Goal: Transaction & Acquisition: Obtain resource

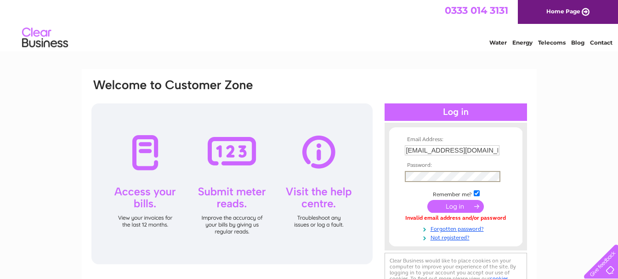
click at [394, 175] on form "Email Address: lancashirelightservices@gmail.com Password: Forgotten password?" at bounding box center [455, 188] width 133 height 105
click at [435, 206] on input "submit" at bounding box center [455, 206] width 57 height 13
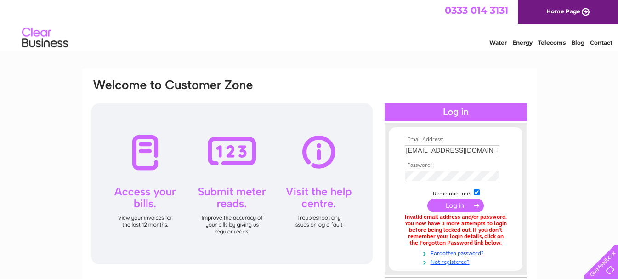
scroll to position [46, 0]
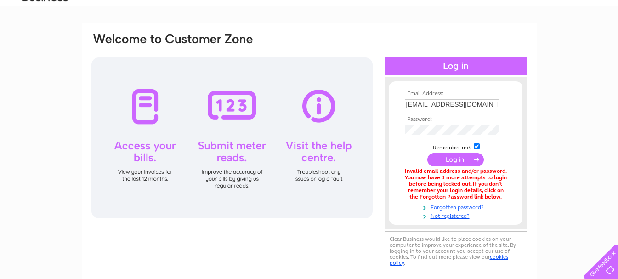
click at [474, 207] on link "Forgotten password?" at bounding box center [457, 206] width 104 height 9
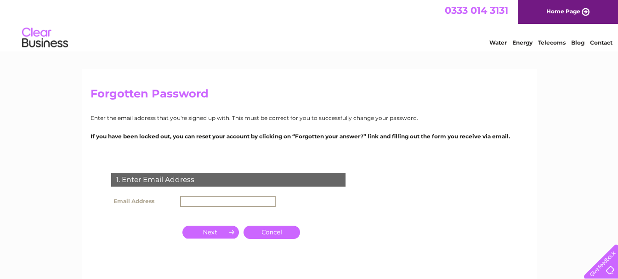
click at [231, 198] on input "text" at bounding box center [228, 201] width 96 height 11
type input "[EMAIL_ADDRESS][DOMAIN_NAME]"
click at [208, 230] on input "button" at bounding box center [210, 232] width 57 height 13
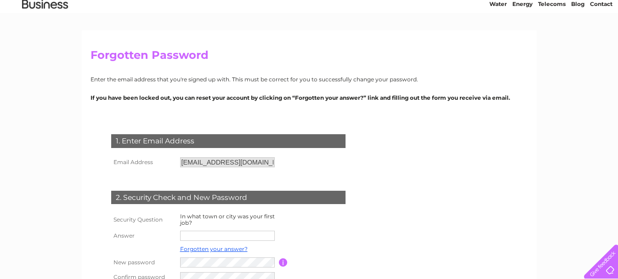
scroll to position [92, 0]
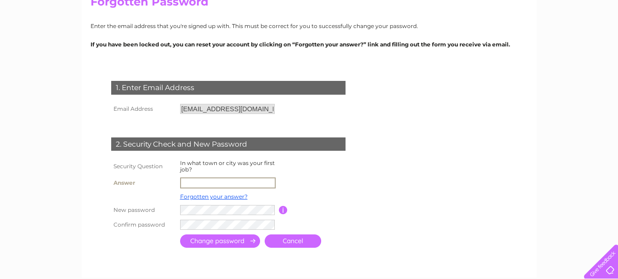
click at [229, 181] on input "text" at bounding box center [228, 182] width 96 height 11
type input "oldham"
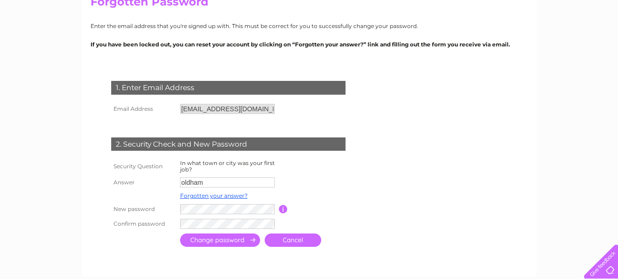
click at [202, 244] on input "submit" at bounding box center [220, 239] width 80 height 13
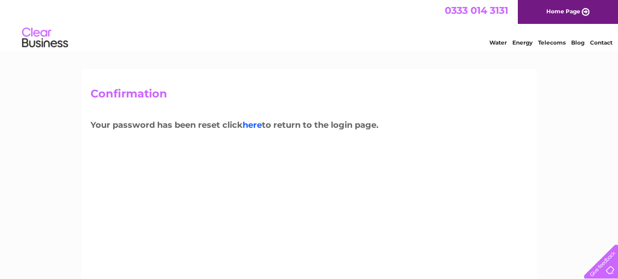
click at [257, 129] on link "here" at bounding box center [252, 125] width 19 height 10
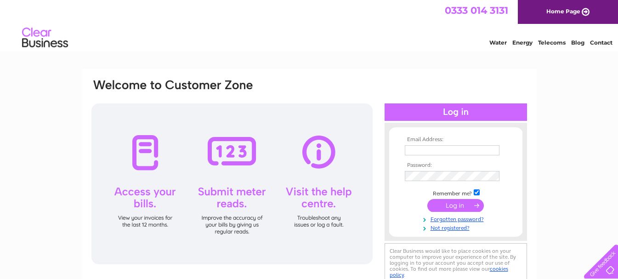
type input "[EMAIL_ADDRESS][DOMAIN_NAME]"
click at [451, 208] on input "submit" at bounding box center [455, 205] width 57 height 13
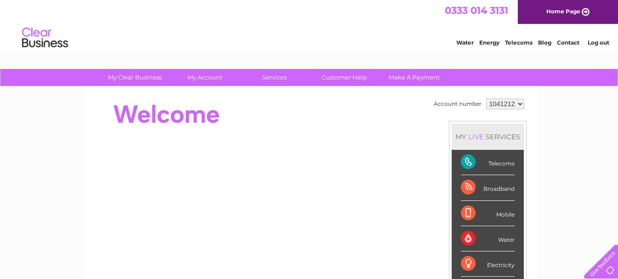
click at [493, 103] on select "1041212 1145999" at bounding box center [505, 103] width 38 height 11
select select "1145999"
click at [486, 98] on select "1041212 1145999" at bounding box center [505, 103] width 38 height 11
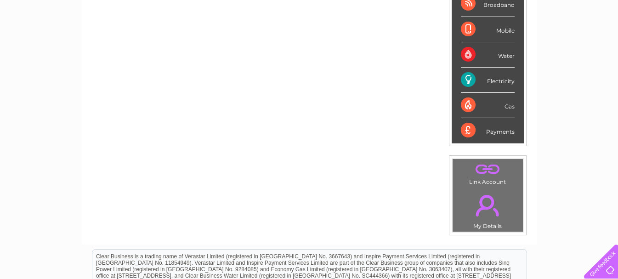
scroll to position [230, 0]
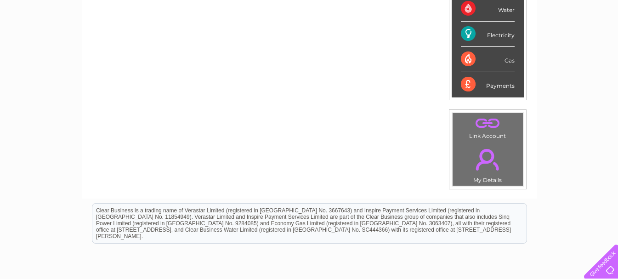
click at [487, 180] on td ". My Details" at bounding box center [487, 163] width 71 height 45
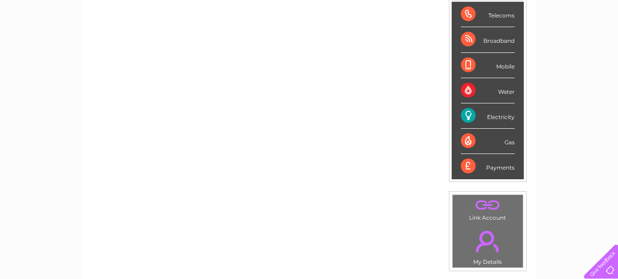
scroll to position [46, 0]
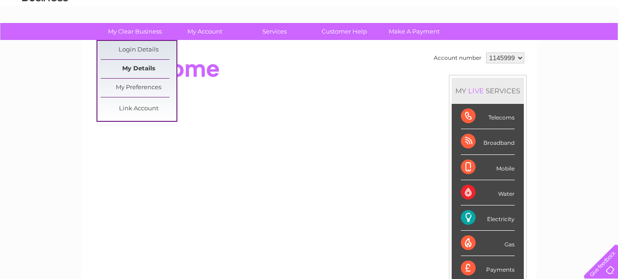
click at [144, 68] on link "My Details" at bounding box center [139, 69] width 76 height 18
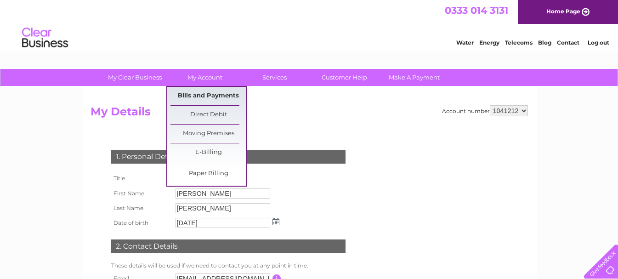
click at [215, 97] on link "Bills and Payments" at bounding box center [208, 96] width 76 height 18
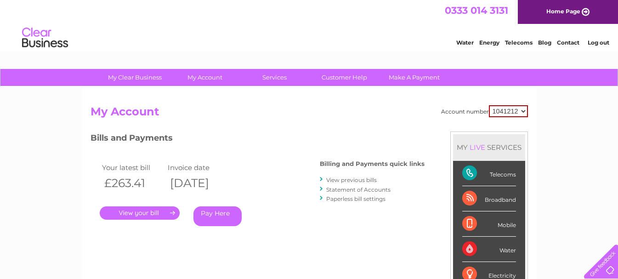
click at [527, 117] on h2 "My Account" at bounding box center [309, 113] width 437 height 17
click at [520, 112] on select "1041212 1145999" at bounding box center [508, 111] width 39 height 12
select select "1145999"
click at [489, 105] on select "1041212 1145999" at bounding box center [508, 111] width 39 height 12
click at [404, 119] on h2 "My Account" at bounding box center [309, 113] width 437 height 17
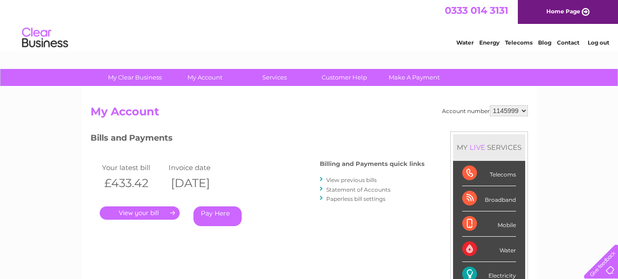
click at [139, 212] on link "." at bounding box center [140, 212] width 80 height 13
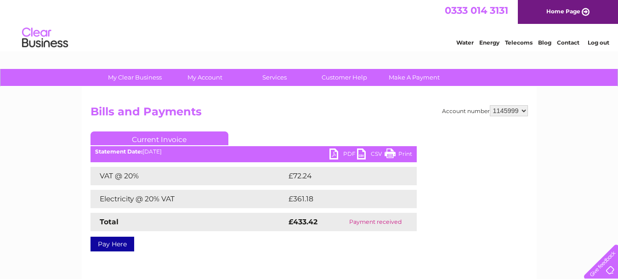
click at [336, 154] on link "PDF" at bounding box center [343, 154] width 28 height 13
